Goal: Task Accomplishment & Management: Manage account settings

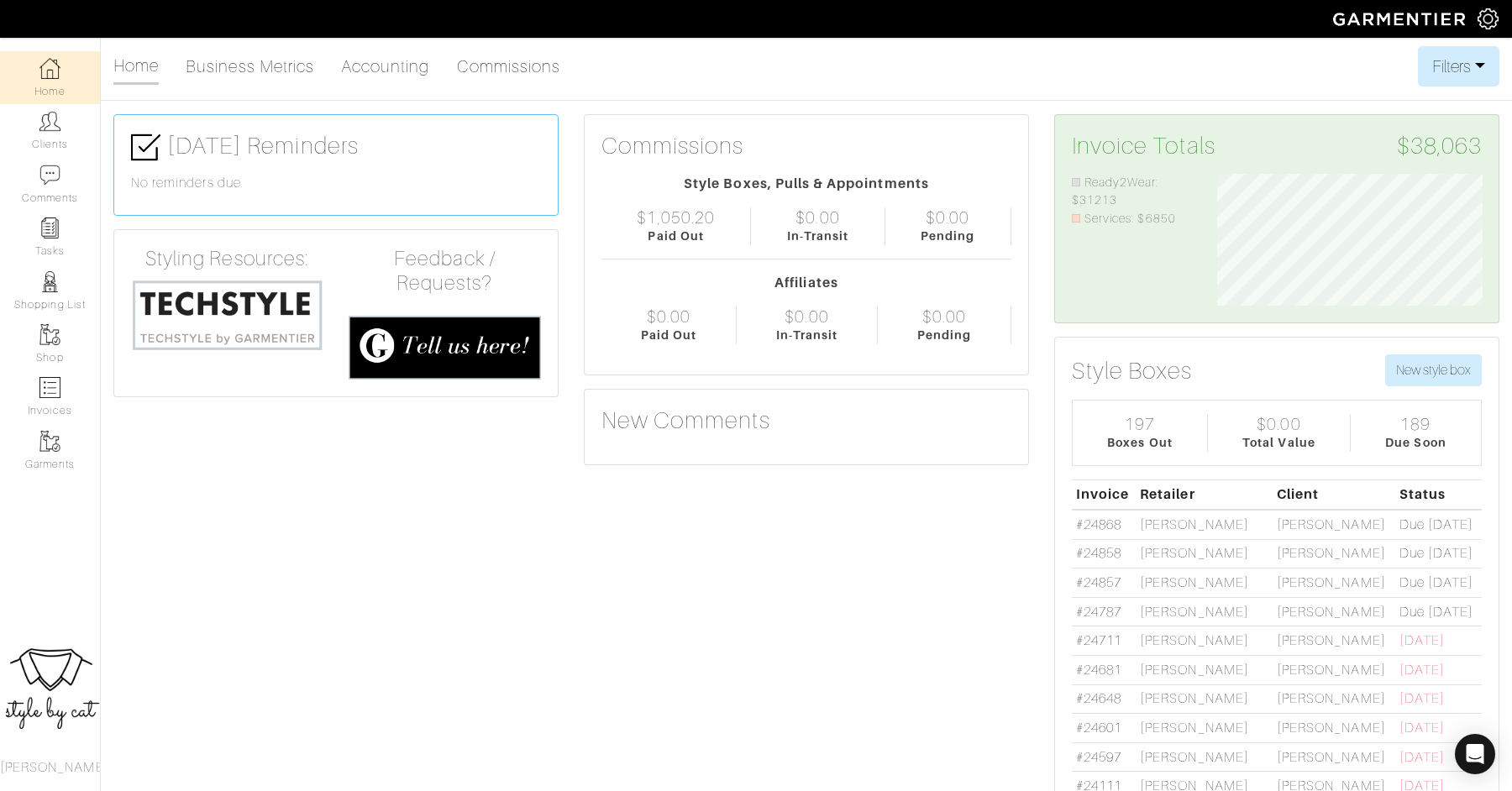
scroll to position [9, 0]
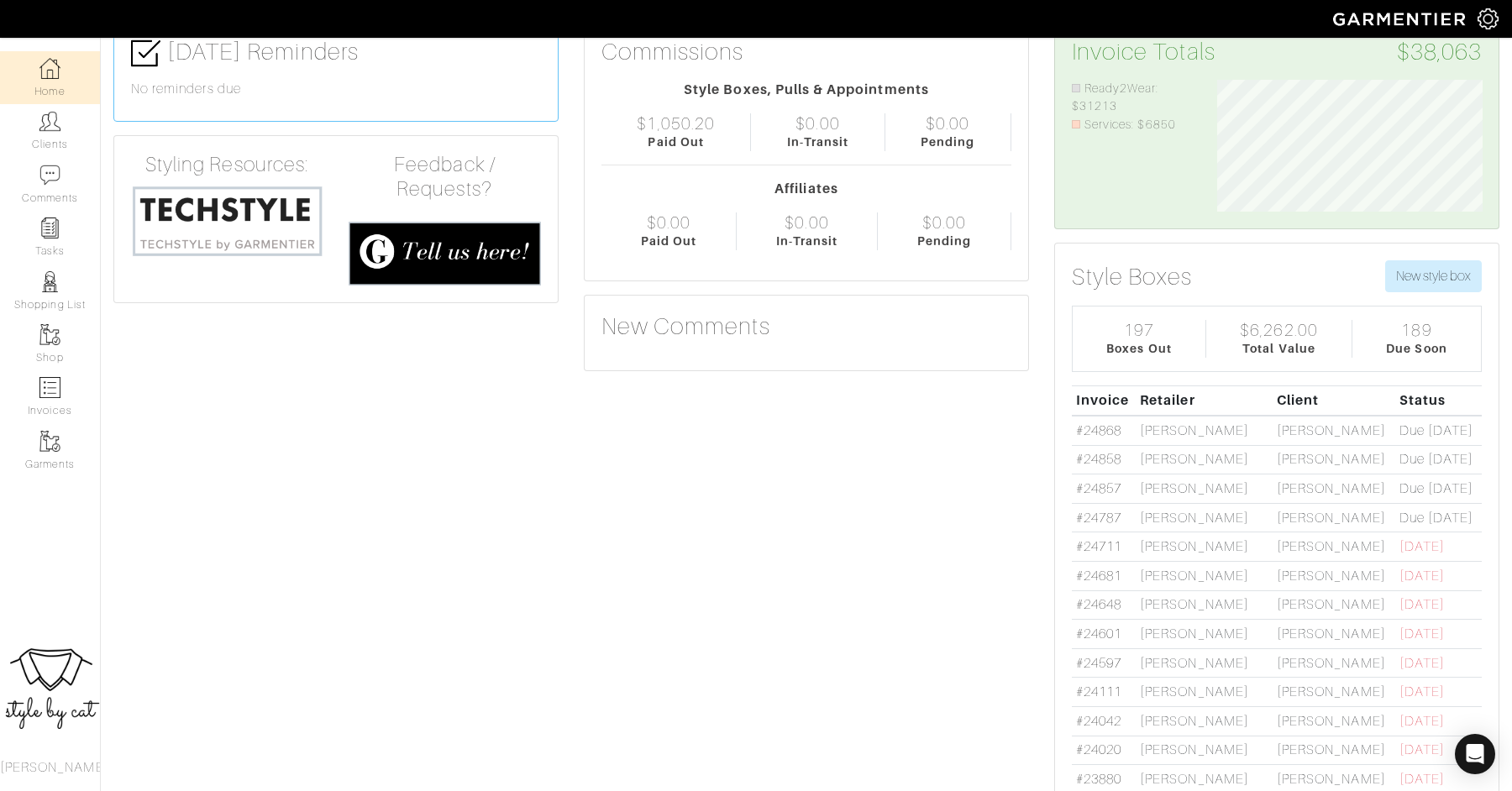
scroll to position [117, 0]
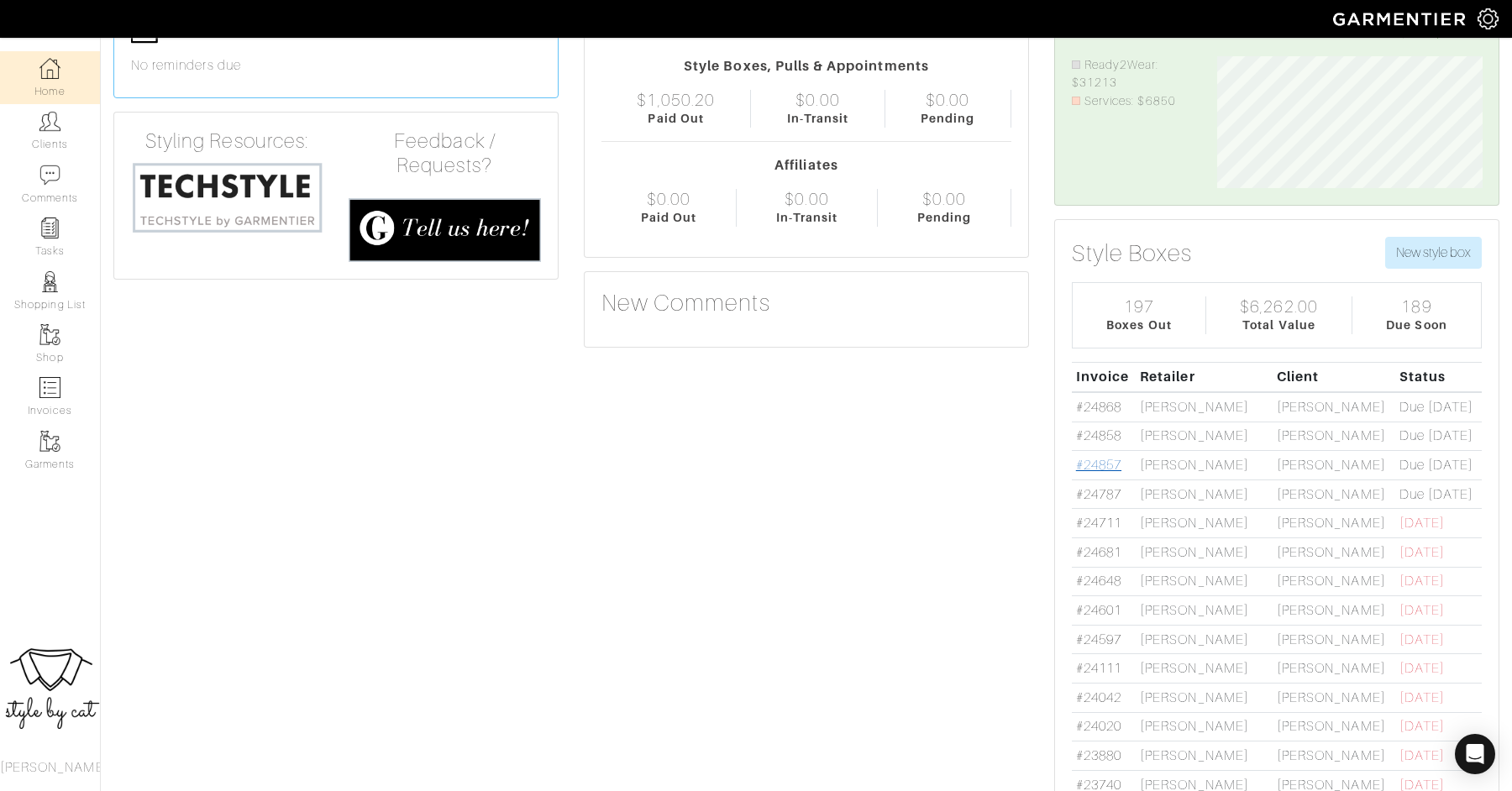
click at [1103, 462] on link "#24857" at bounding box center [1099, 465] width 45 height 15
click at [1107, 440] on td "#24858" at bounding box center [1104, 435] width 64 height 29
click at [1106, 430] on link "#24858" at bounding box center [1099, 435] width 45 height 15
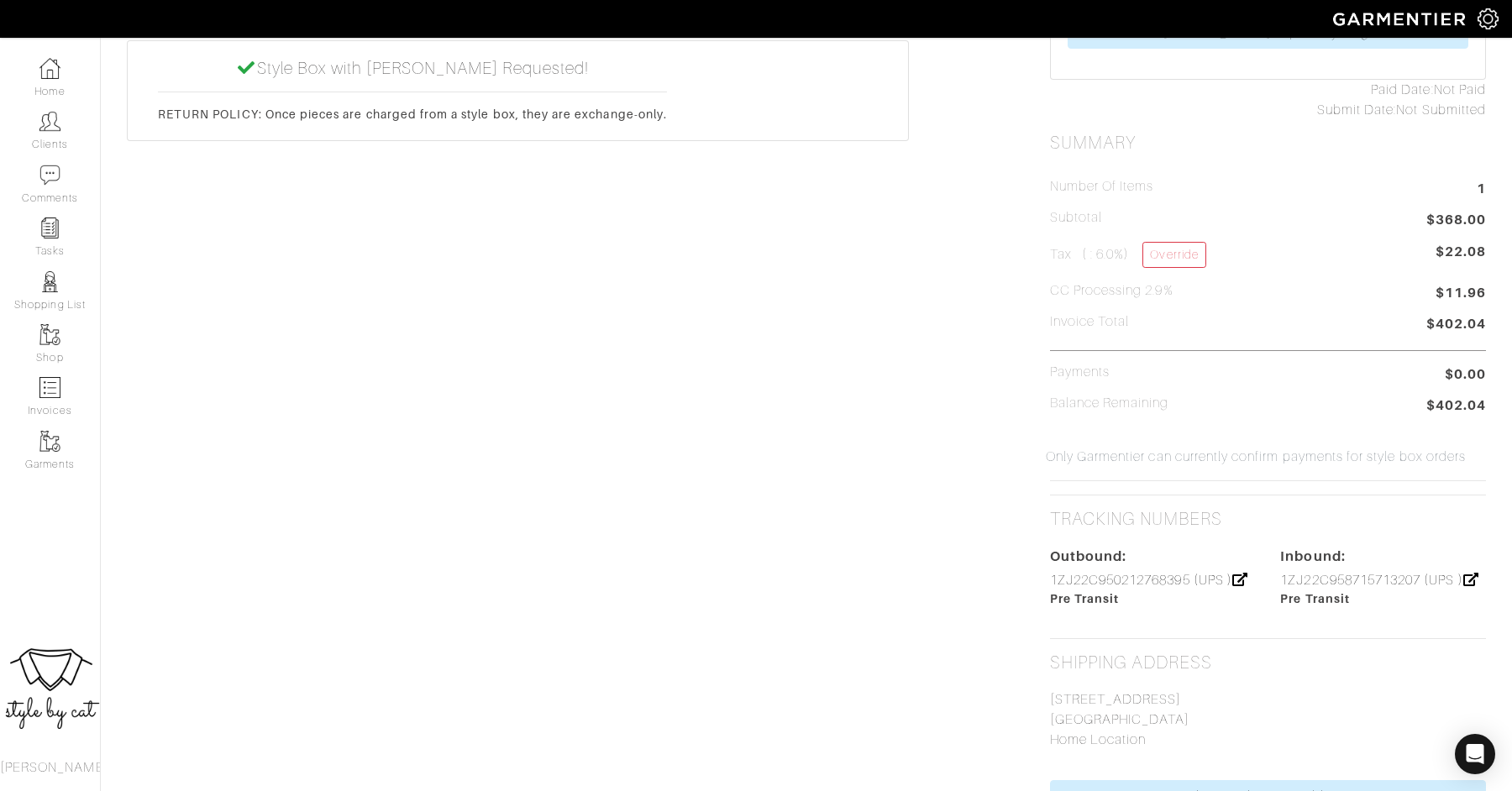
scroll to position [683, 0]
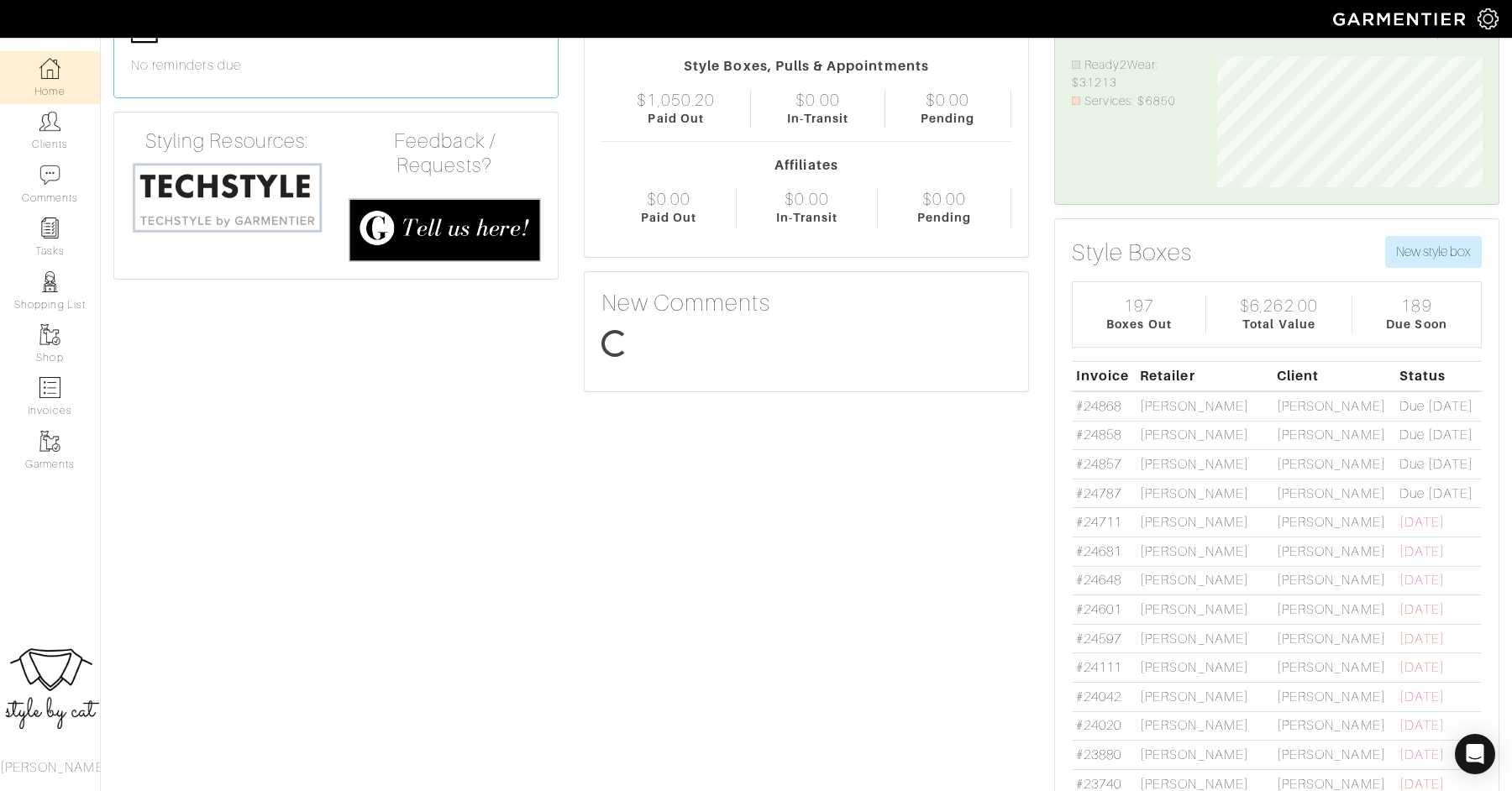
scroll to position [131, 290]
click at [1098, 489] on link "#24787" at bounding box center [1099, 494] width 45 height 15
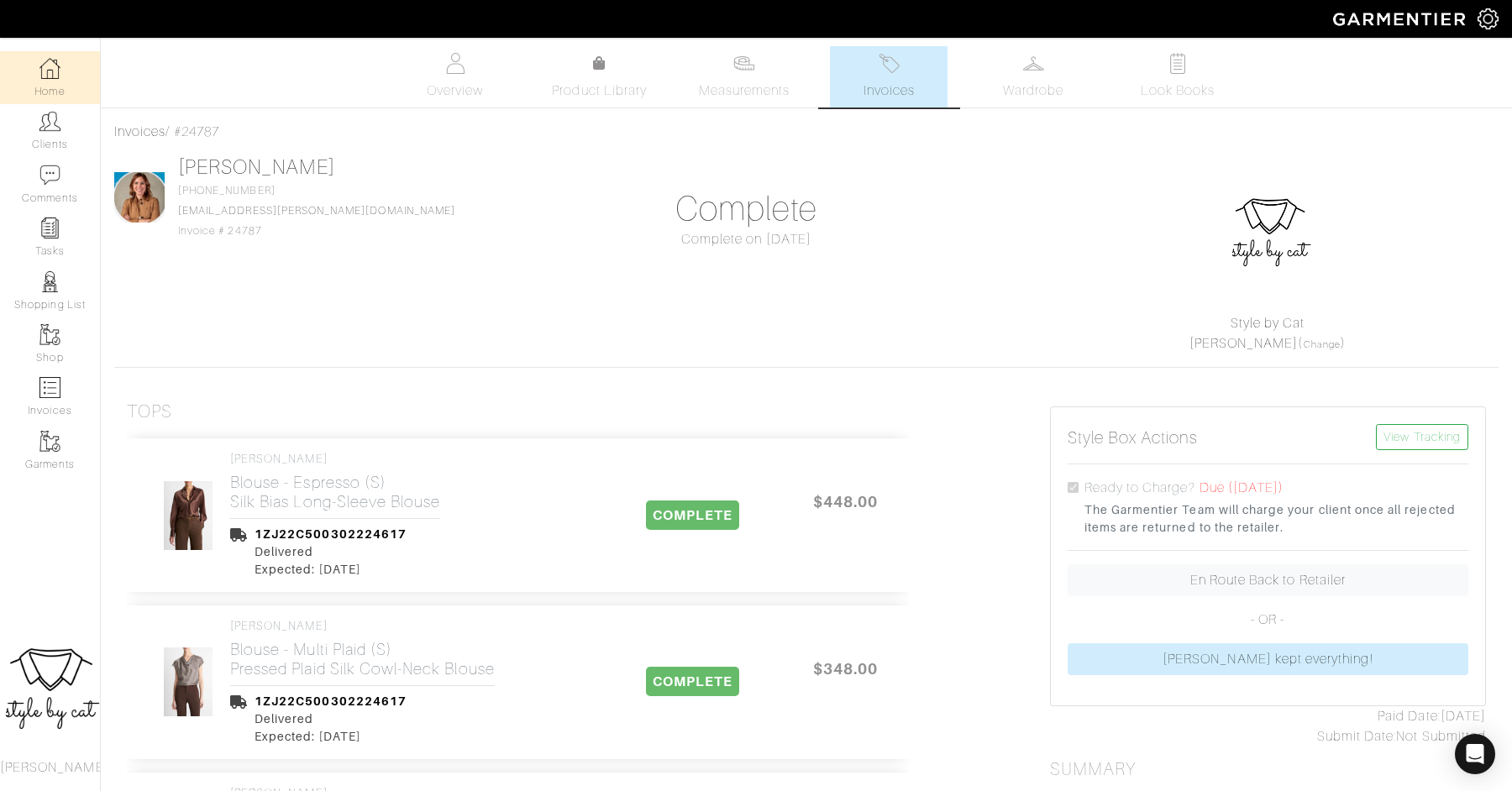
click at [47, 75] on img at bounding box center [50, 69] width 21 height 21
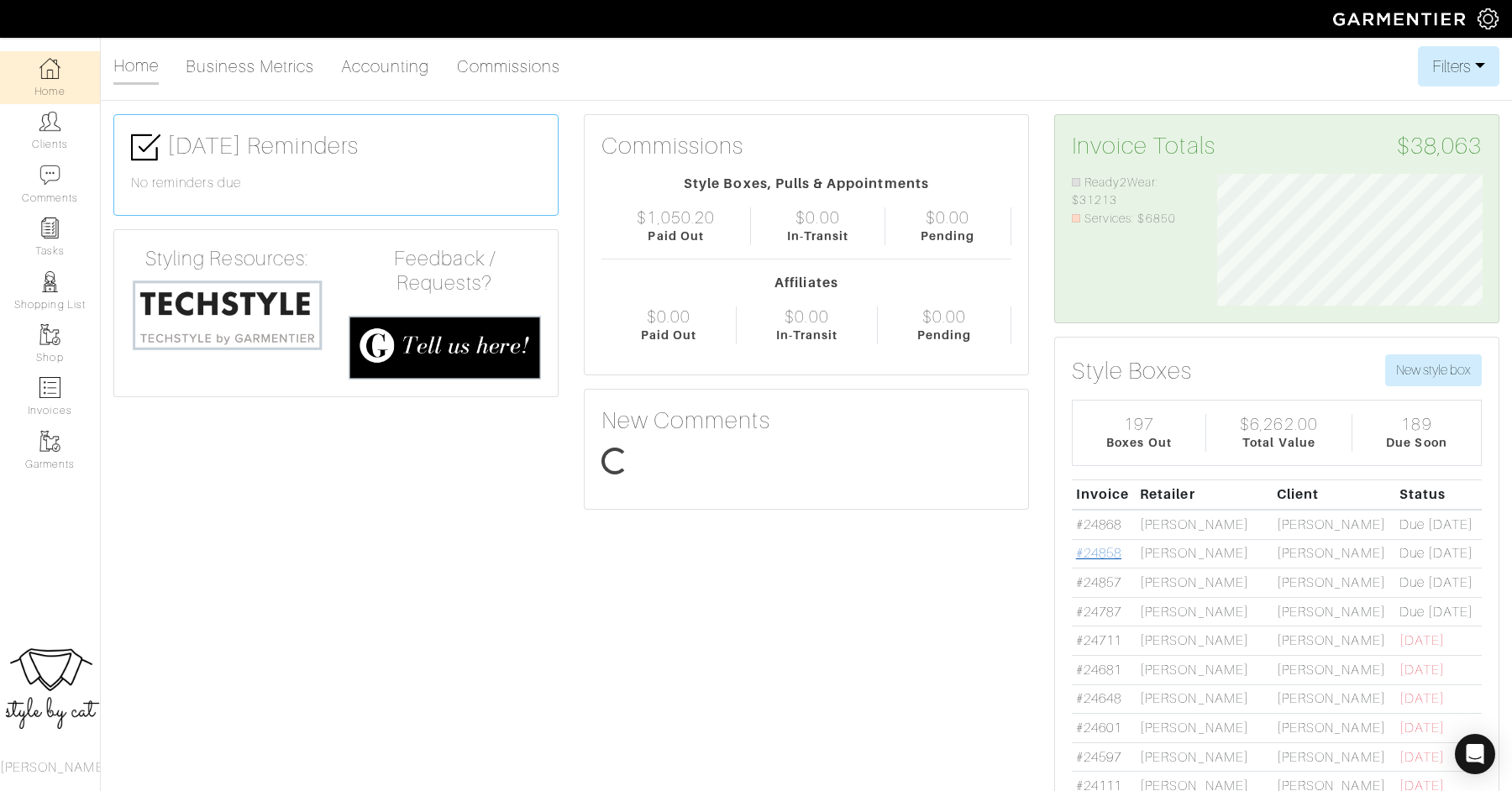
scroll to position [132, 290]
click at [1110, 550] on link "#24858" at bounding box center [1099, 553] width 45 height 15
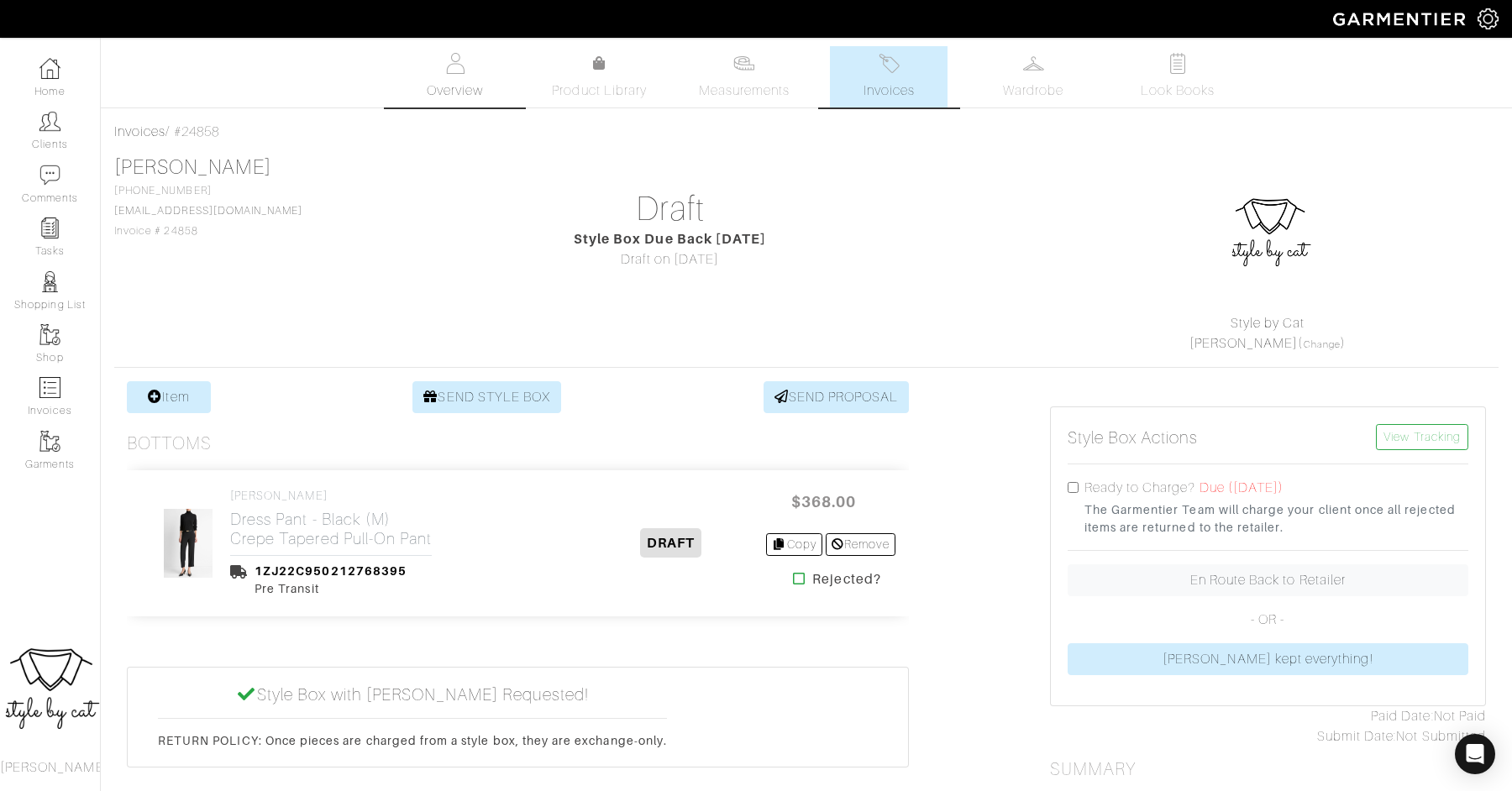
click at [450, 68] on img at bounding box center [455, 63] width 21 height 21
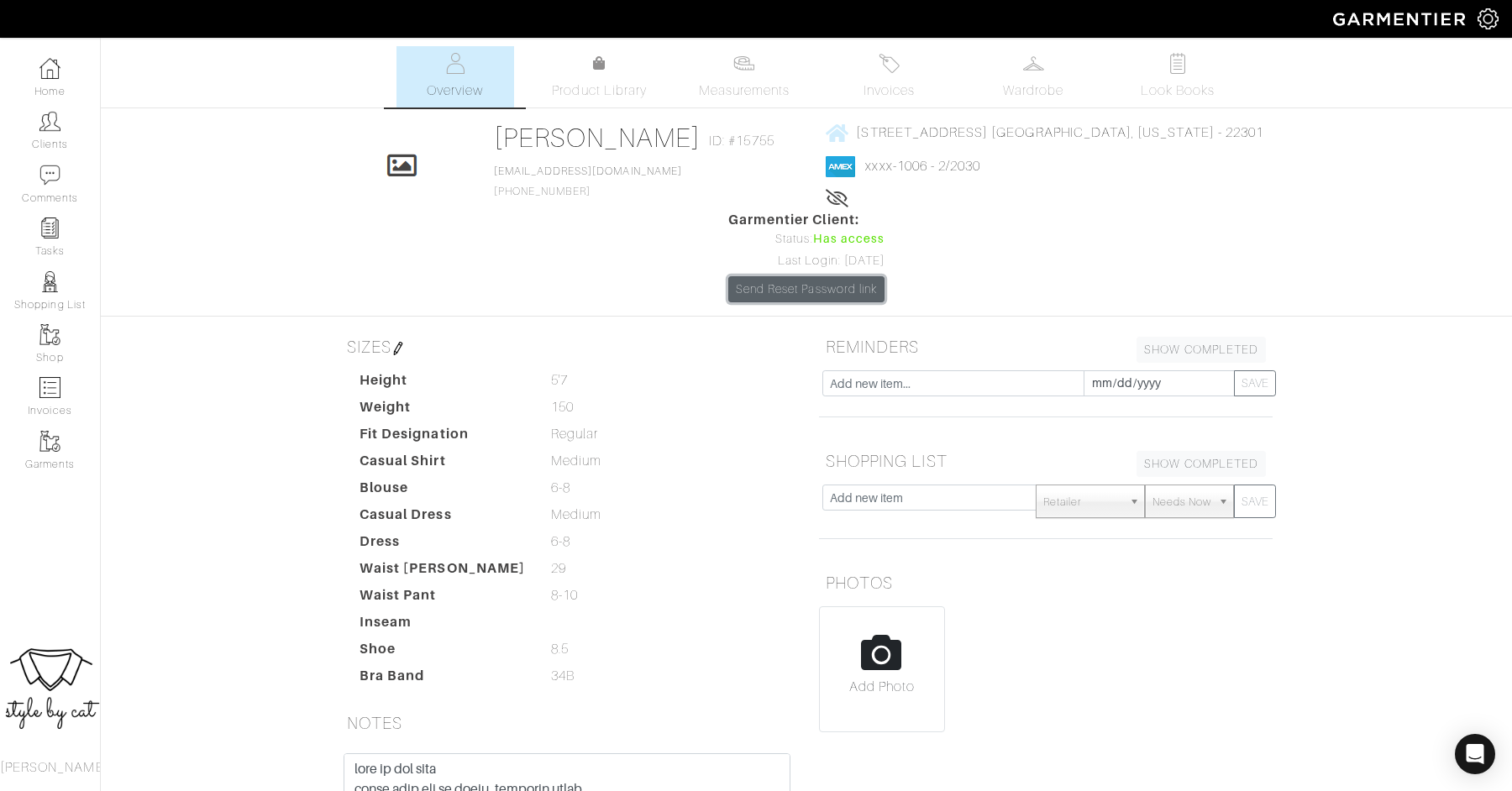
click at [884, 276] on link "Send Reset Password link" at bounding box center [806, 289] width 156 height 26
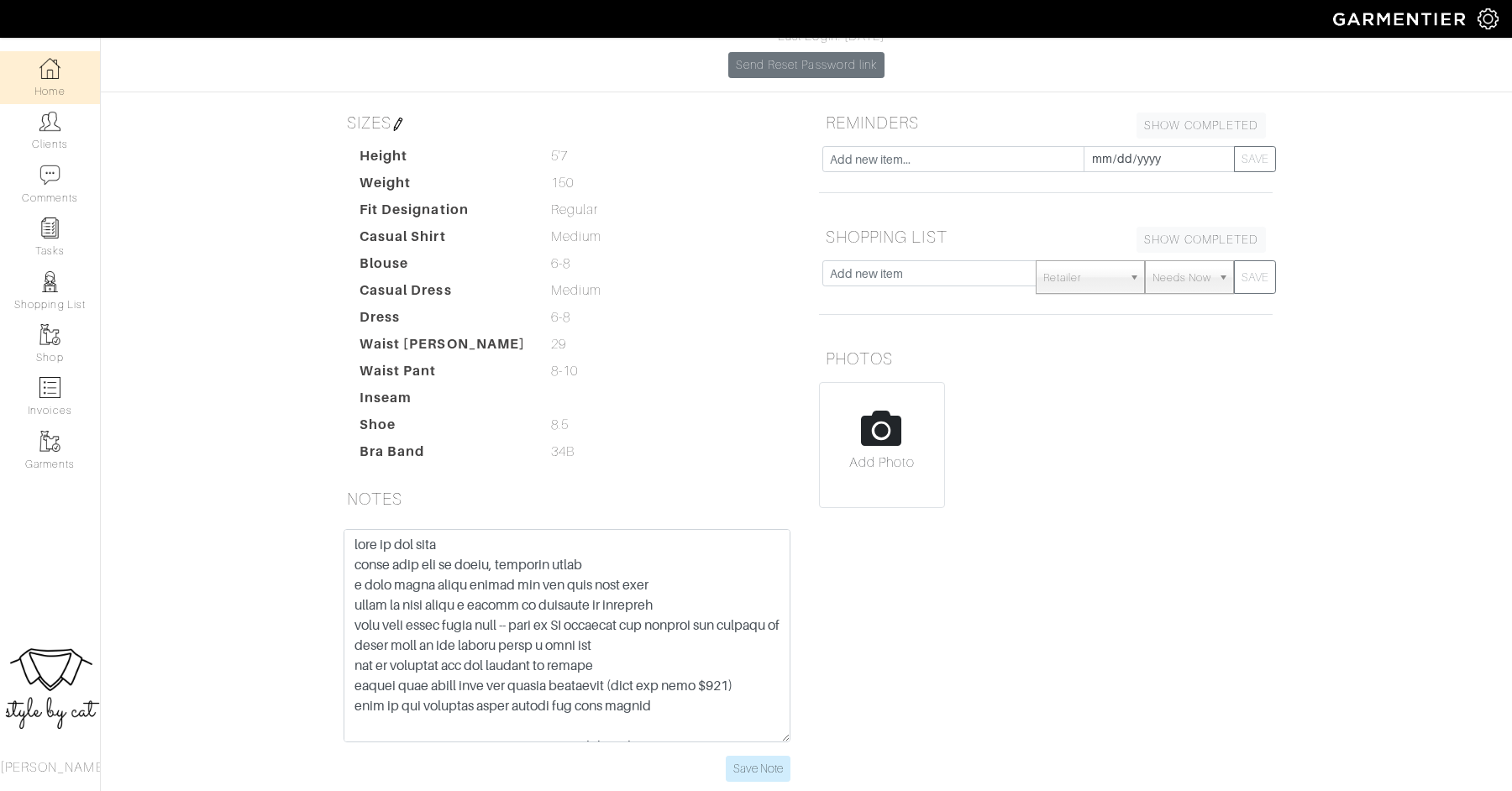
click at [56, 84] on link "Home" at bounding box center [50, 78] width 100 height 53
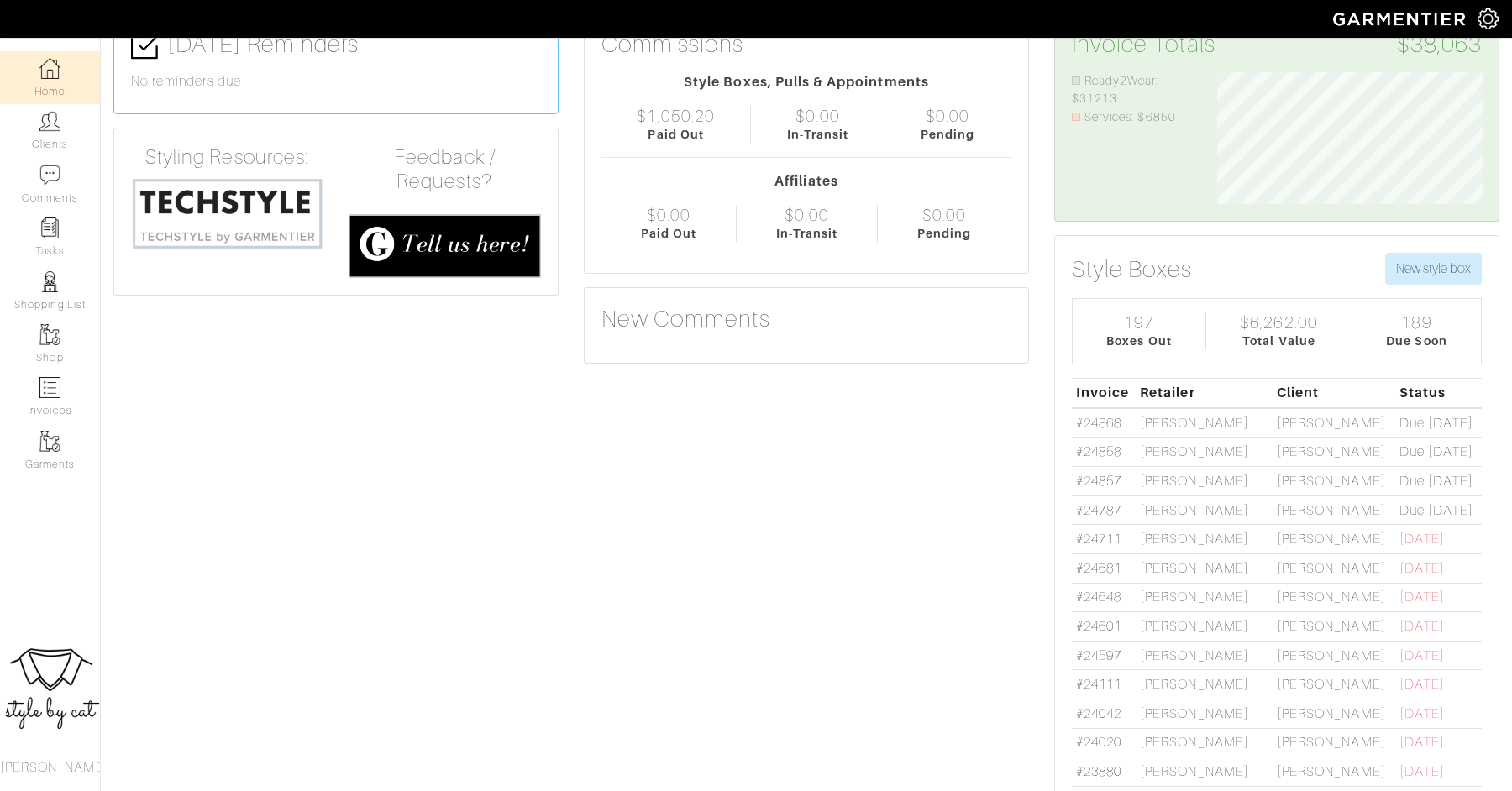
scroll to position [105, 0]
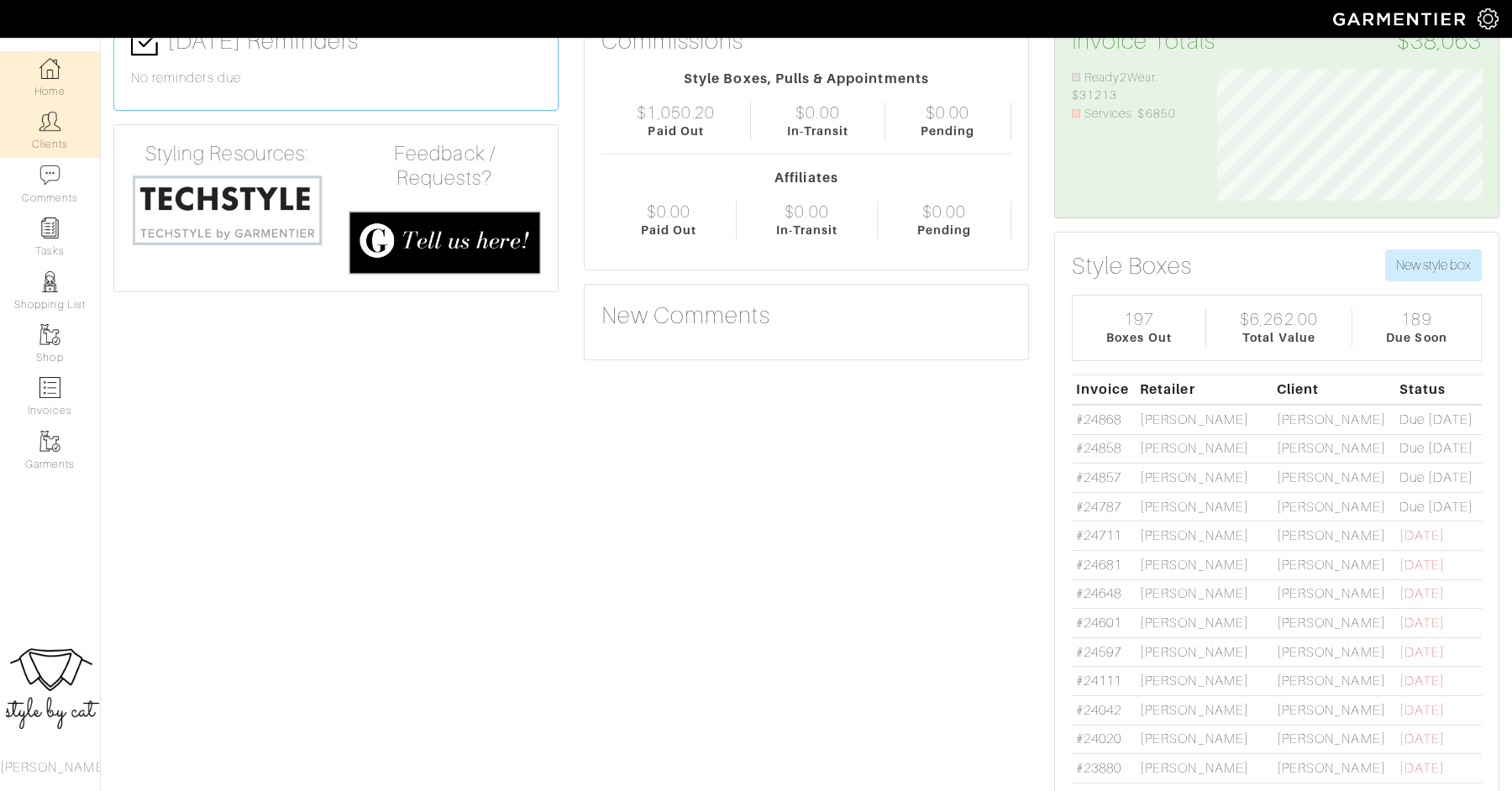
click at [43, 140] on link "Clients" at bounding box center [50, 131] width 100 height 53
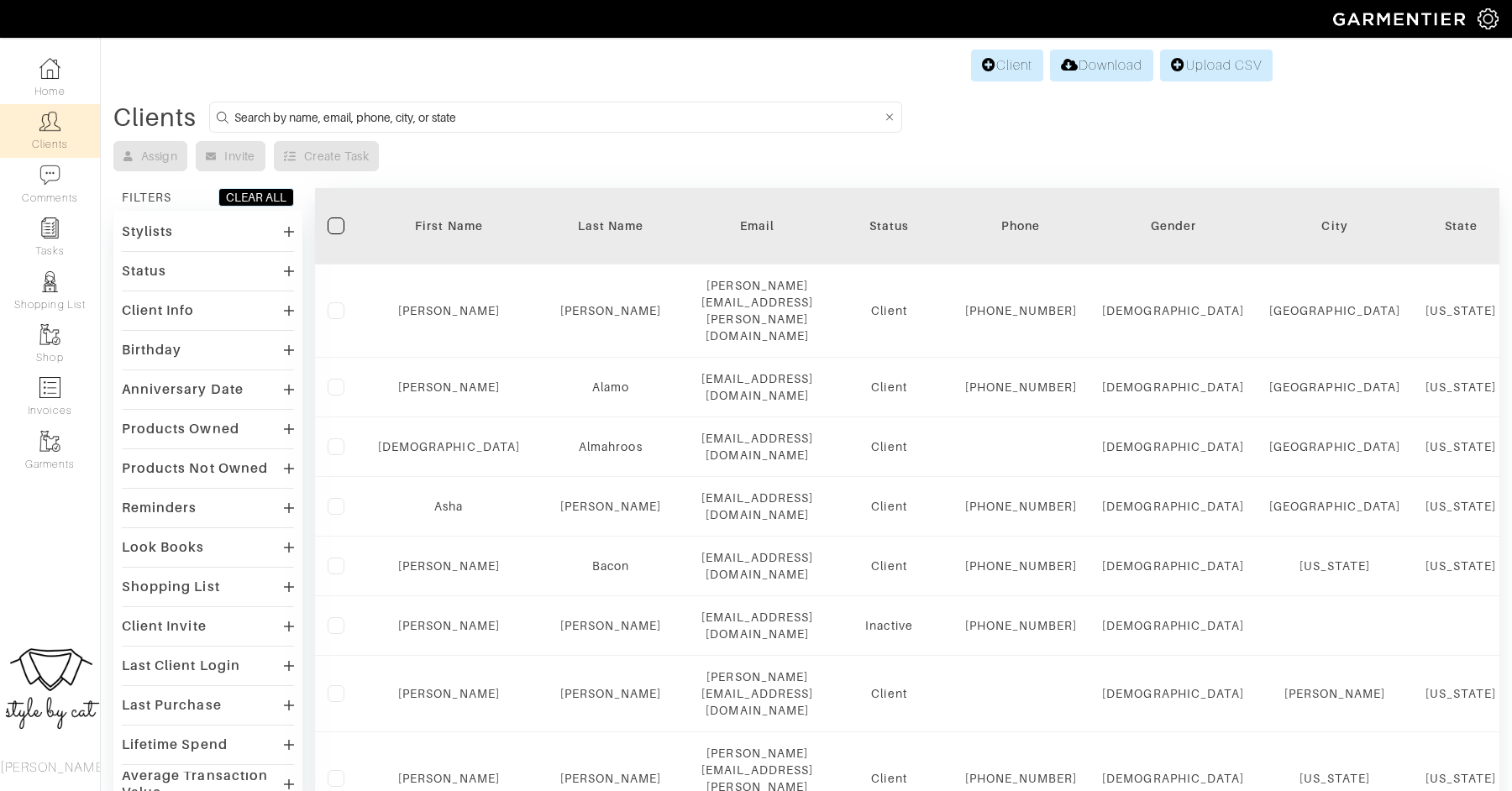
click at [569, 115] on input at bounding box center [557, 117] width 647 height 21
click at [60, 131] on img at bounding box center [50, 121] width 21 height 21
click at [586, 126] on input at bounding box center [557, 117] width 647 height 21
type input "meredith"
click at [332, 114] on input at bounding box center [557, 117] width 647 height 21
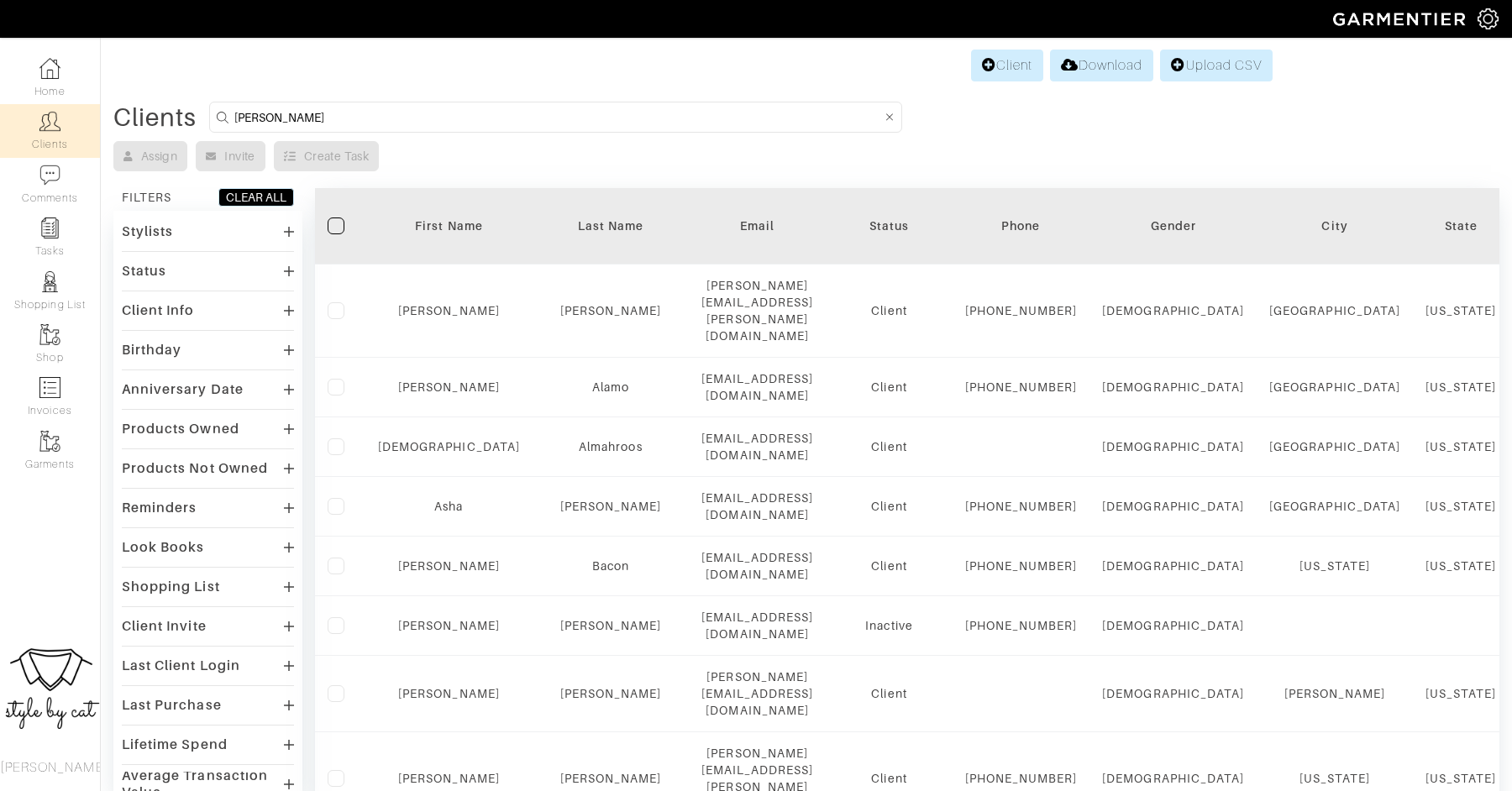
type input "meredith"
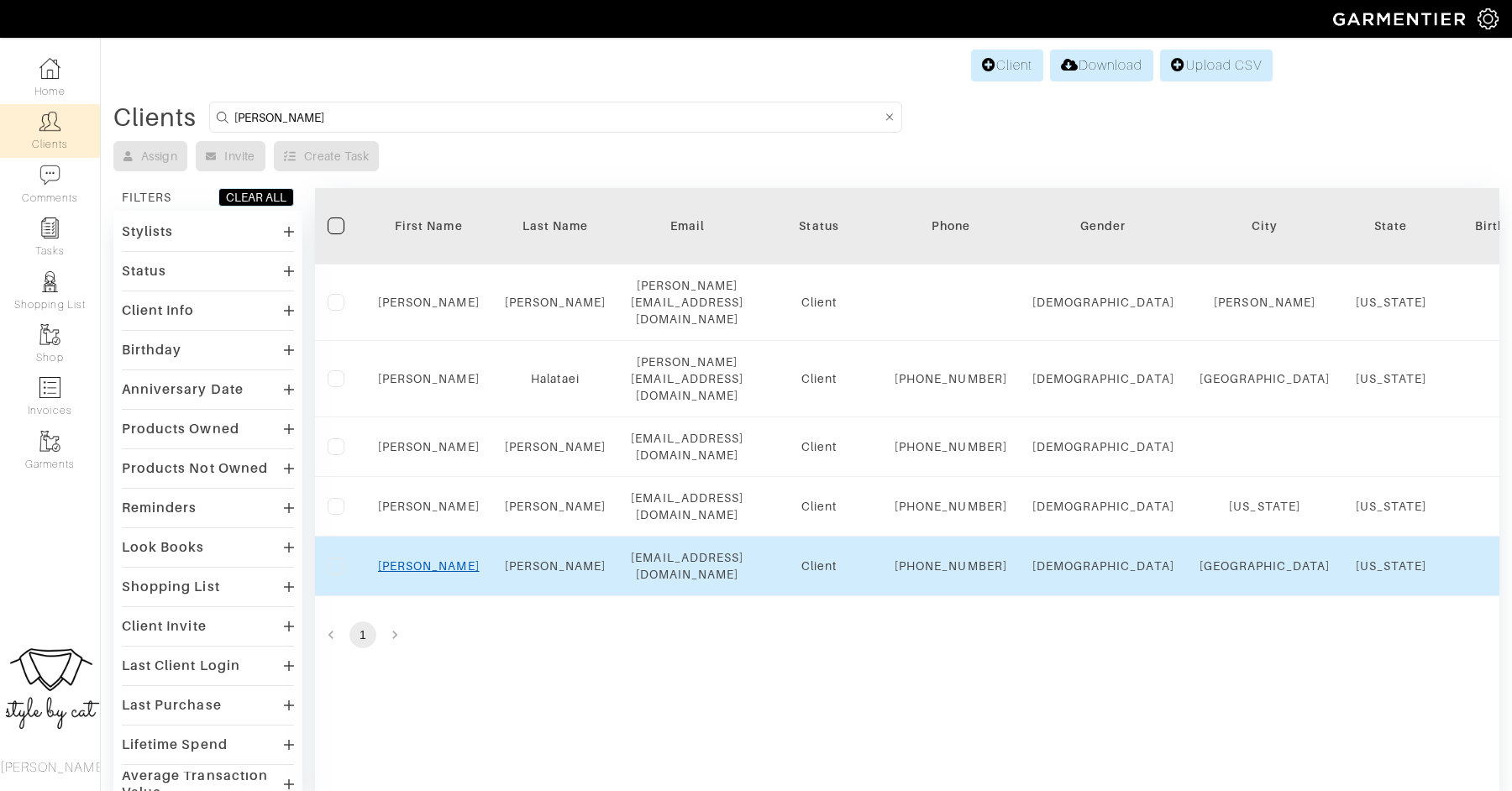
click at [436, 573] on link "Meredith" at bounding box center [429, 566] width 101 height 13
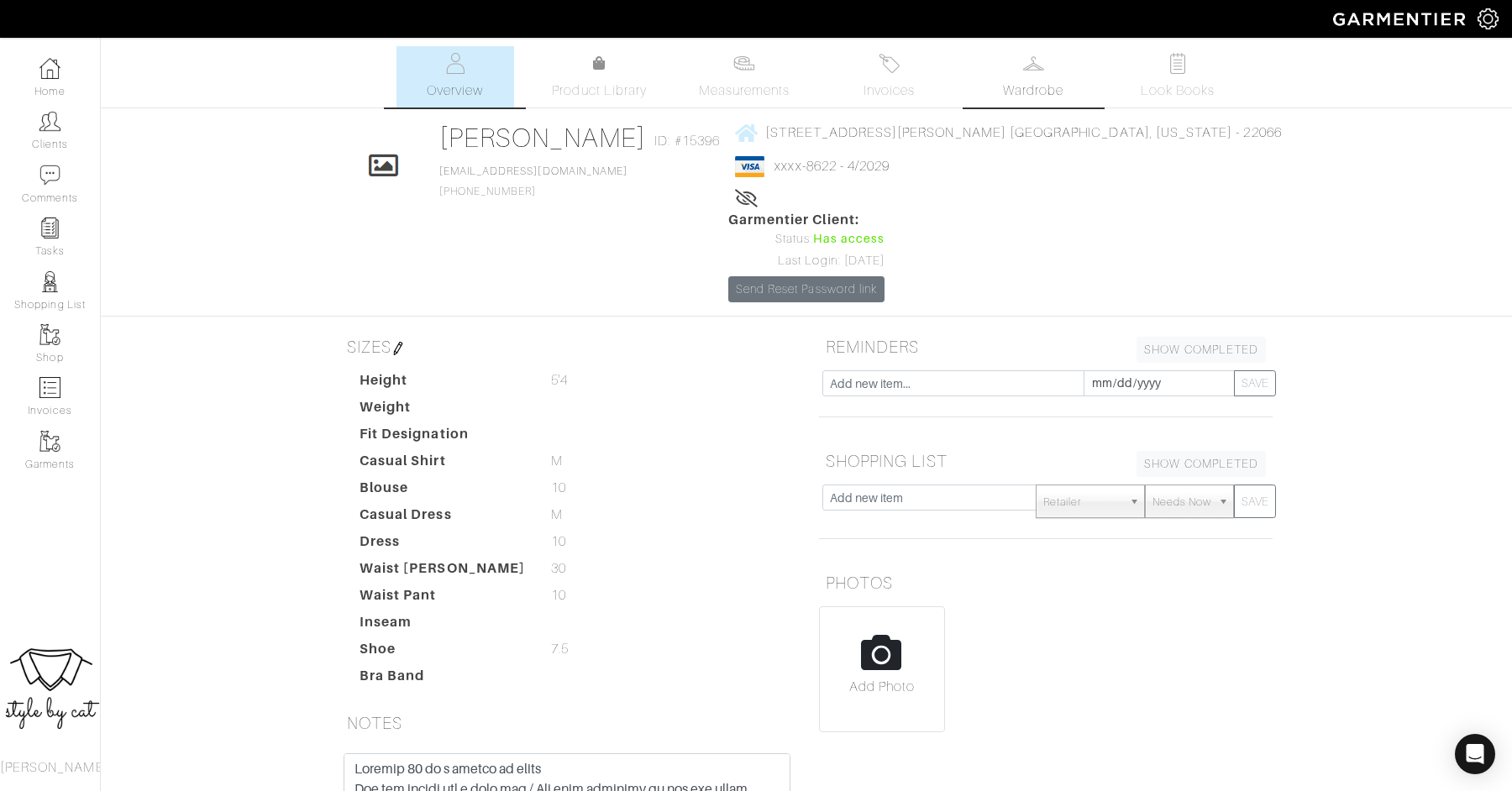
click at [1031, 65] on img at bounding box center [1034, 63] width 21 height 21
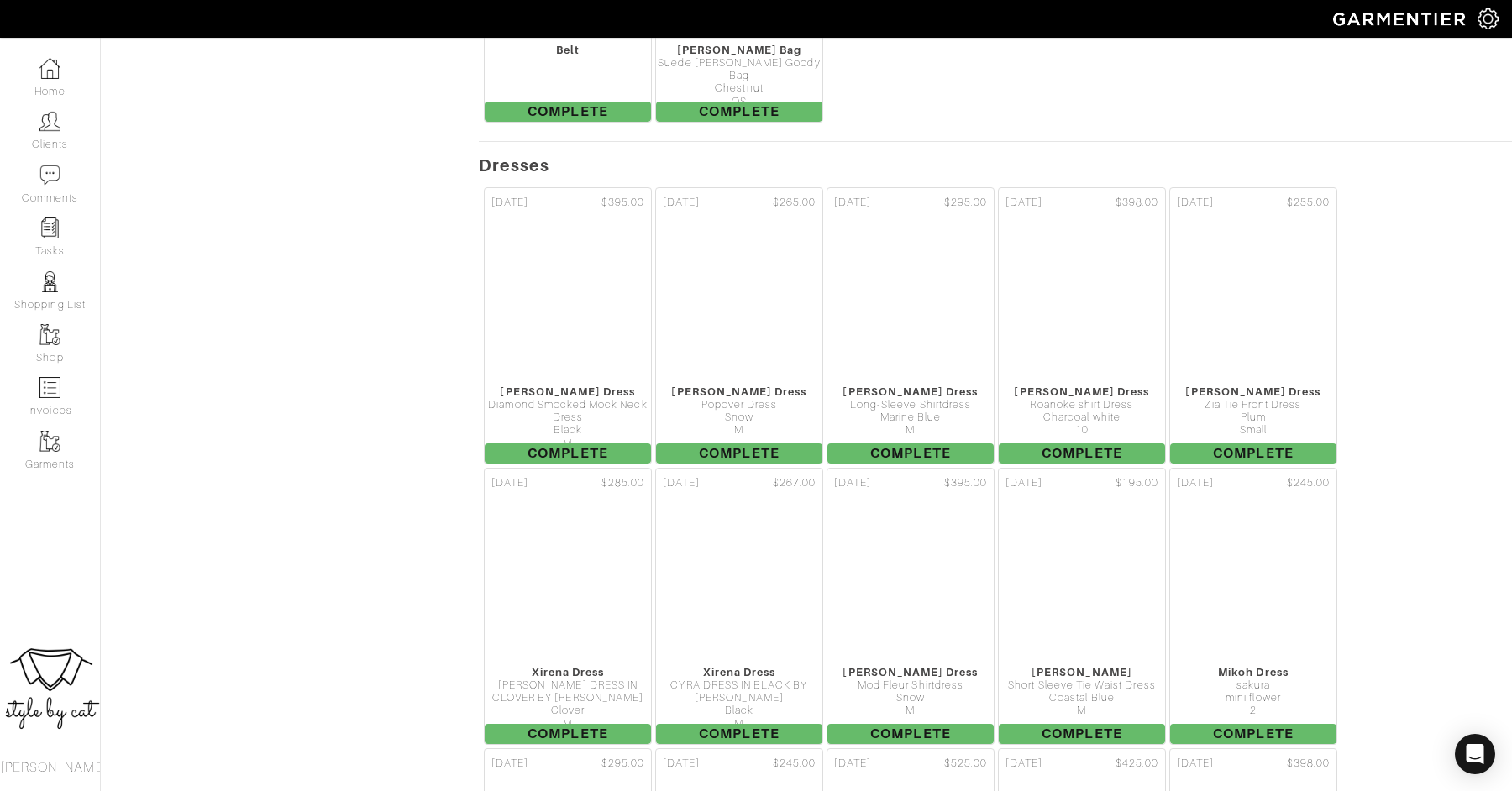
scroll to position [9416, 0]
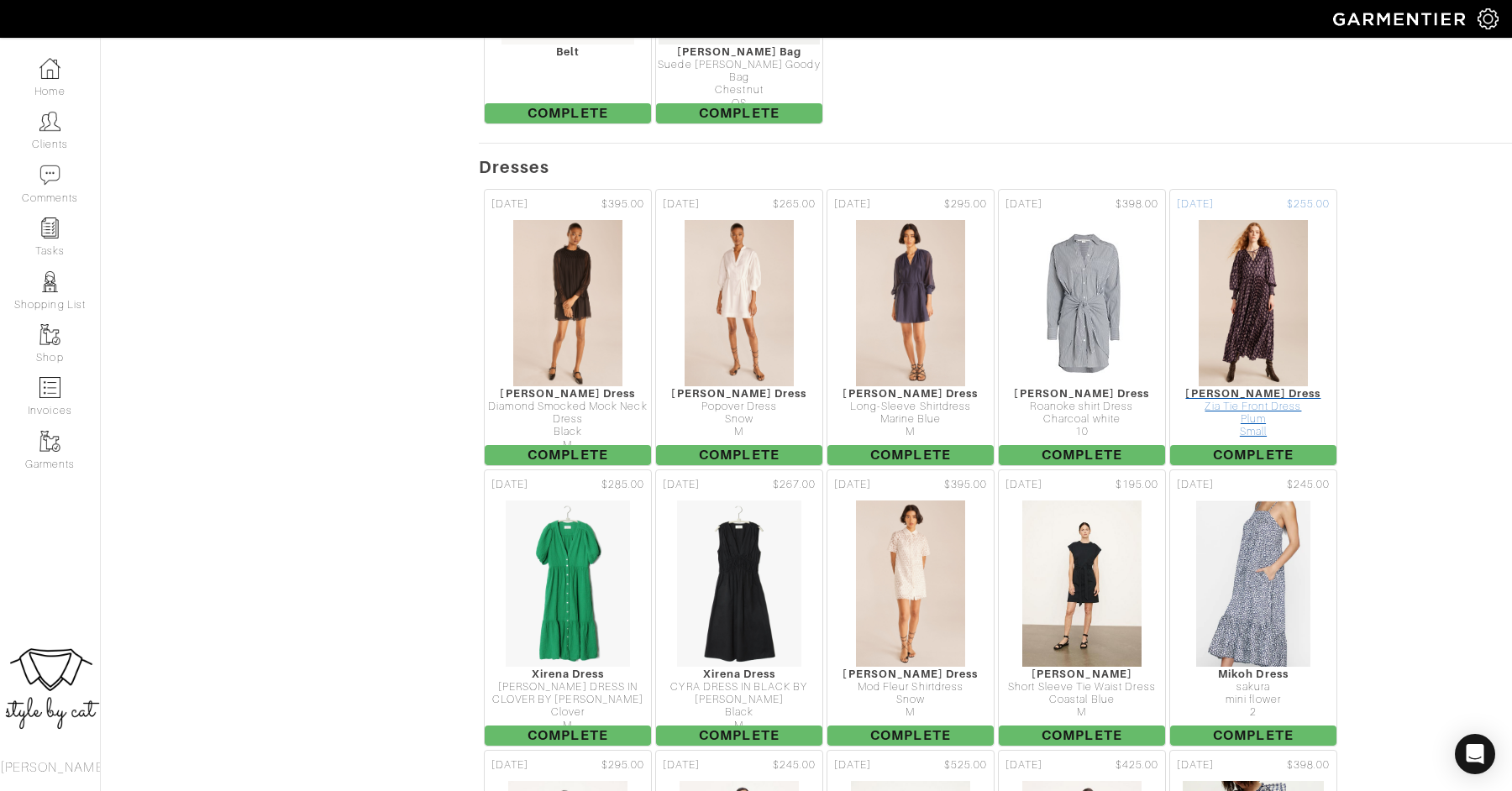
click at [1243, 387] on div "[PERSON_NAME] Dress" at bounding box center [1253, 393] width 166 height 12
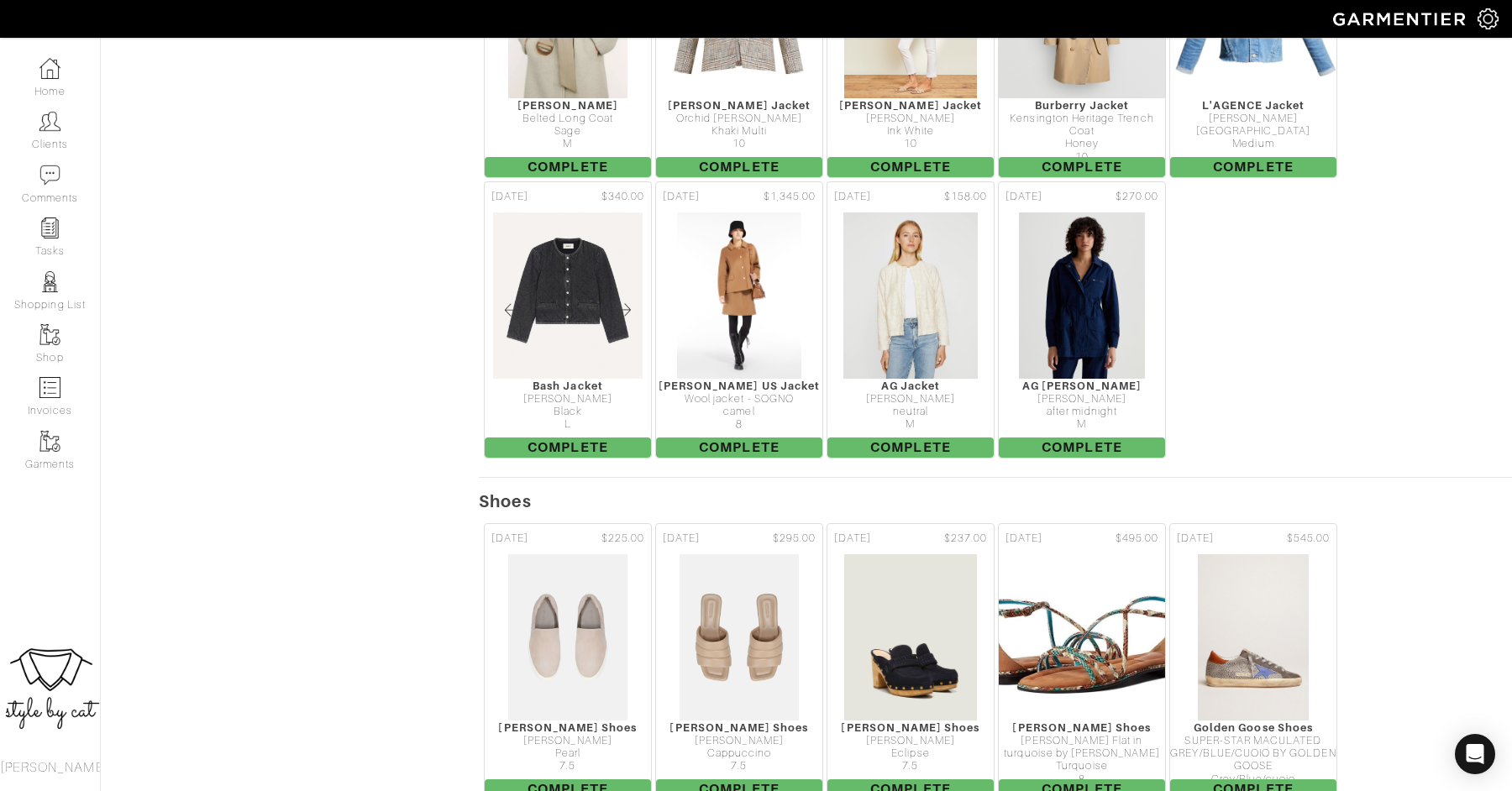
scroll to position [6137, 0]
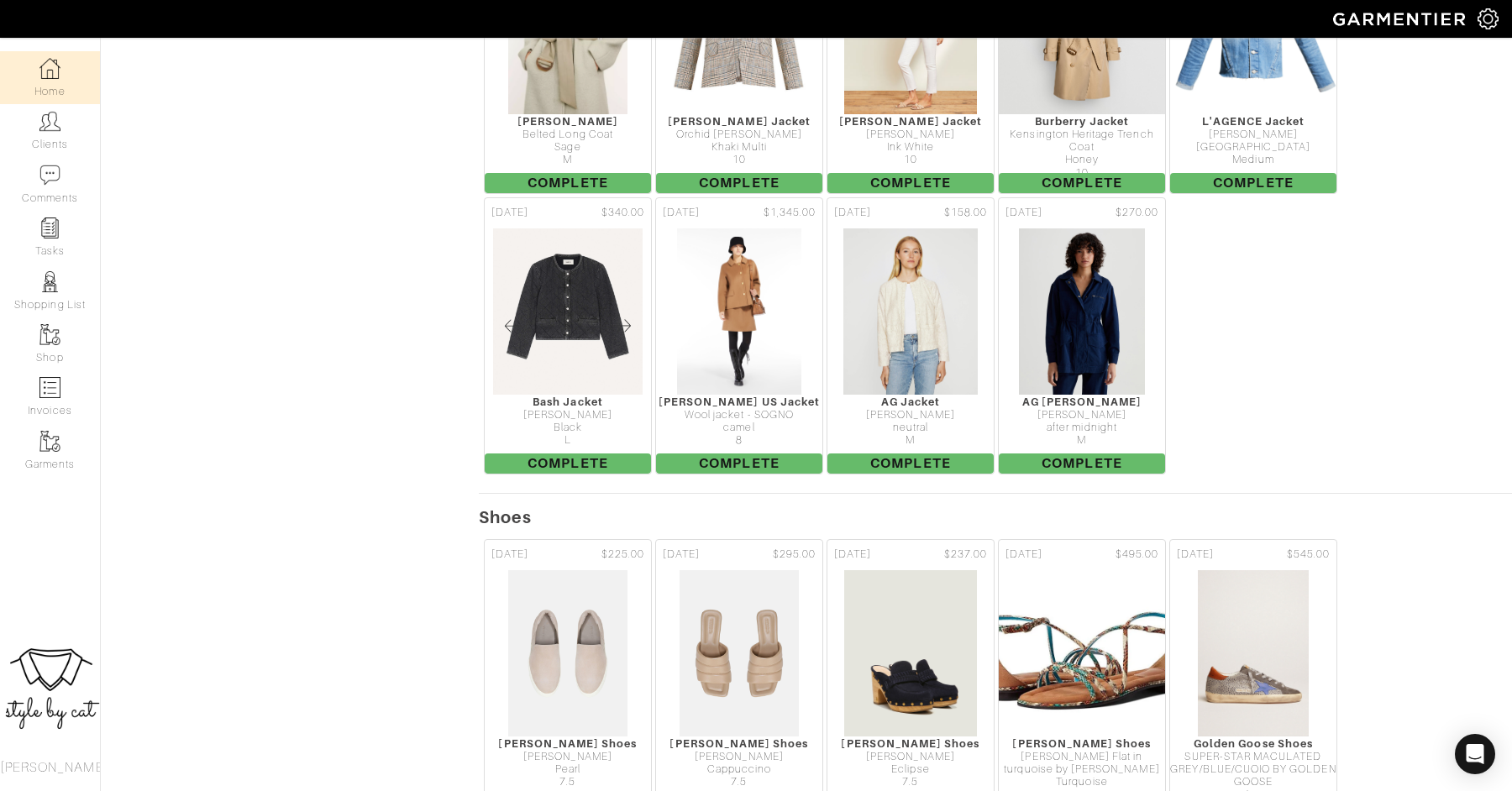
click at [33, 64] on link "Home" at bounding box center [50, 78] width 100 height 53
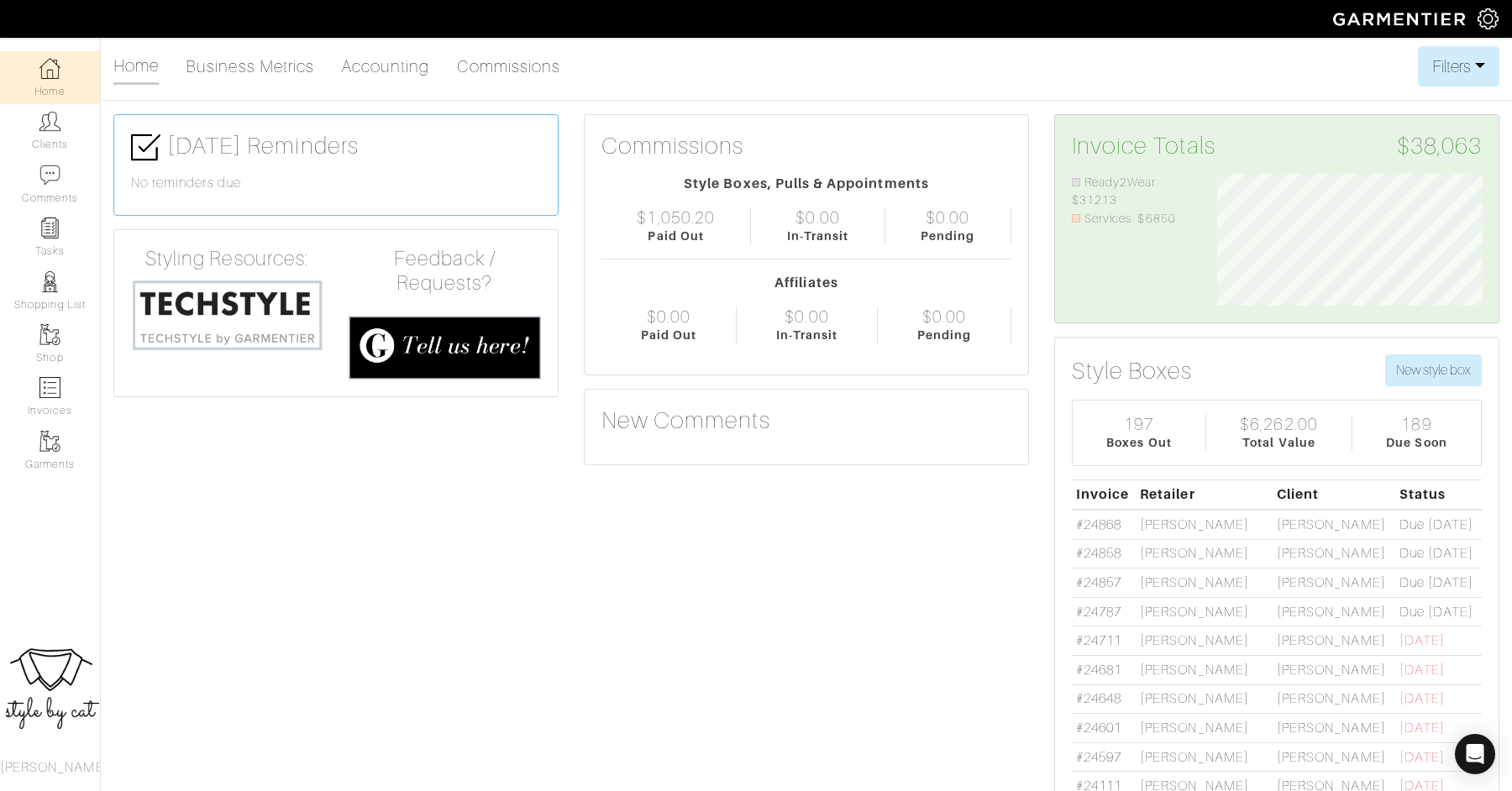
scroll to position [85, 0]
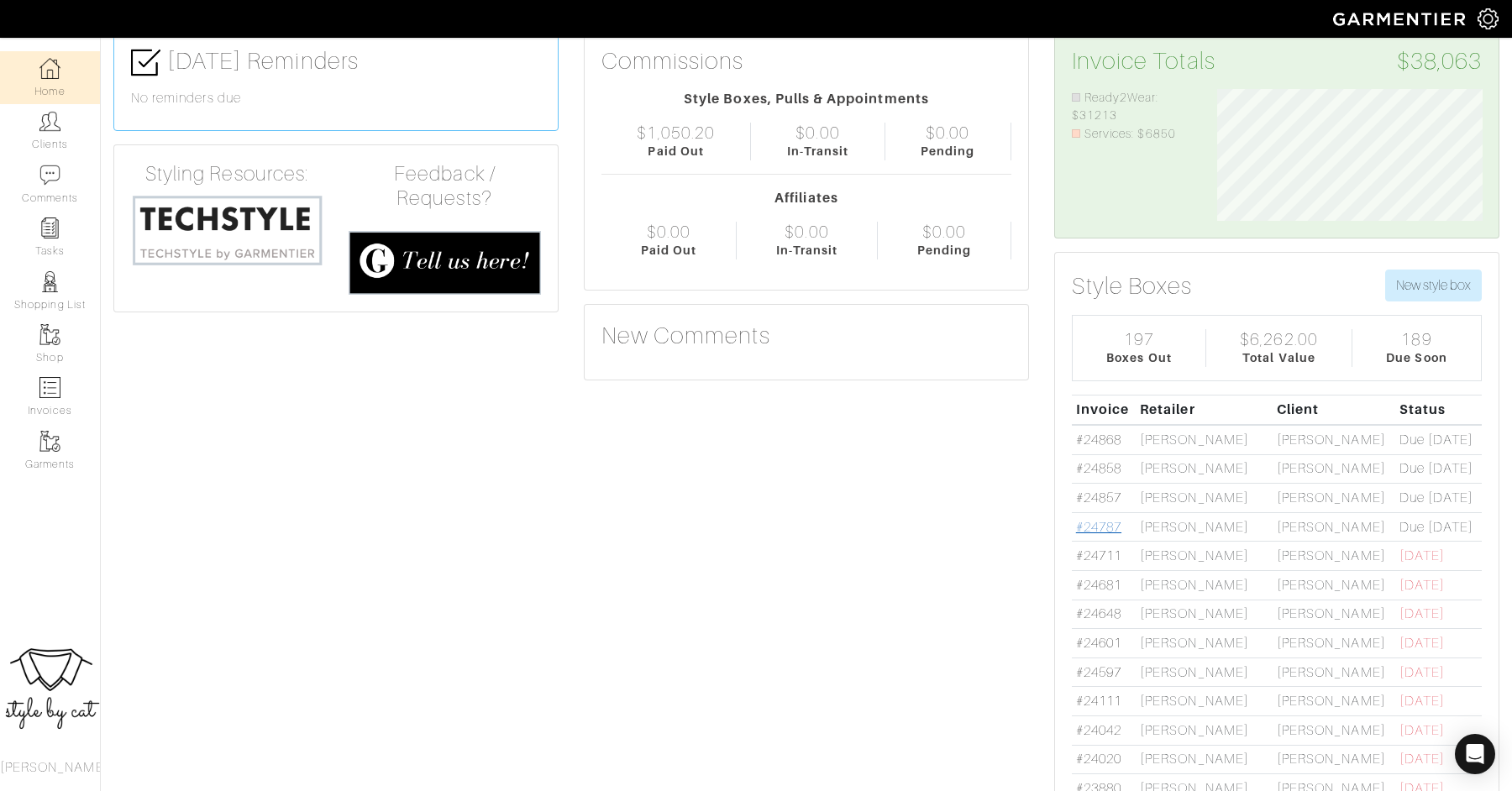
click at [1099, 526] on link "#24787" at bounding box center [1099, 527] width 45 height 15
